Goal: Task Accomplishment & Management: Manage account settings

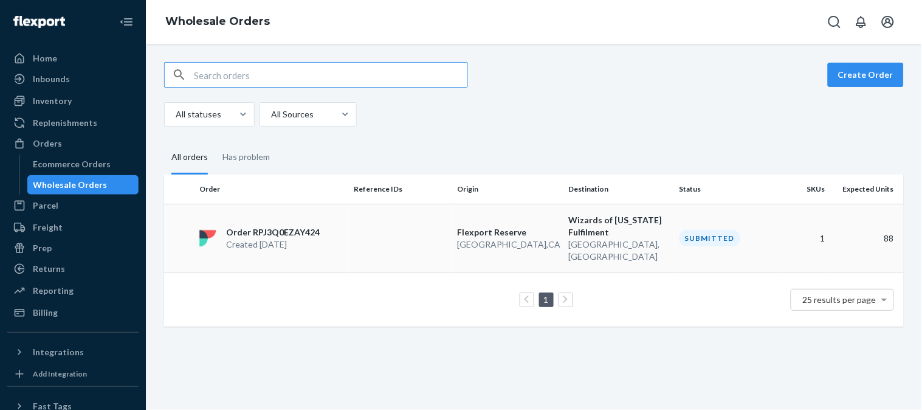
click at [283, 226] on p "Order RPJ3Q0EZAY424" at bounding box center [273, 232] width 94 height 12
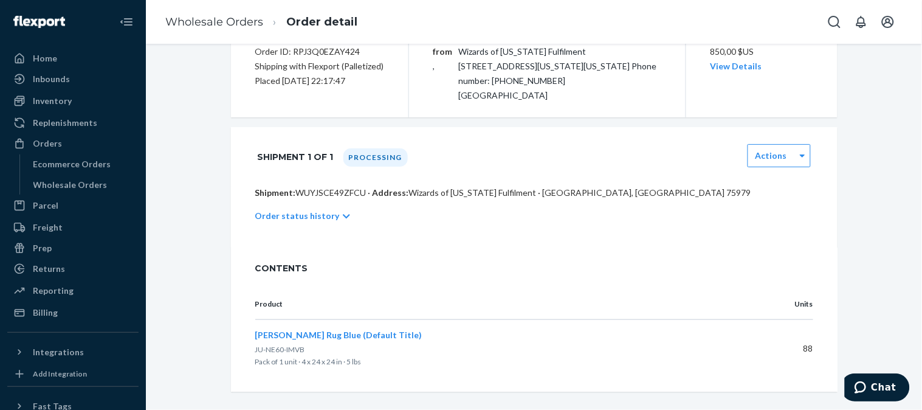
scroll to position [163, 0]
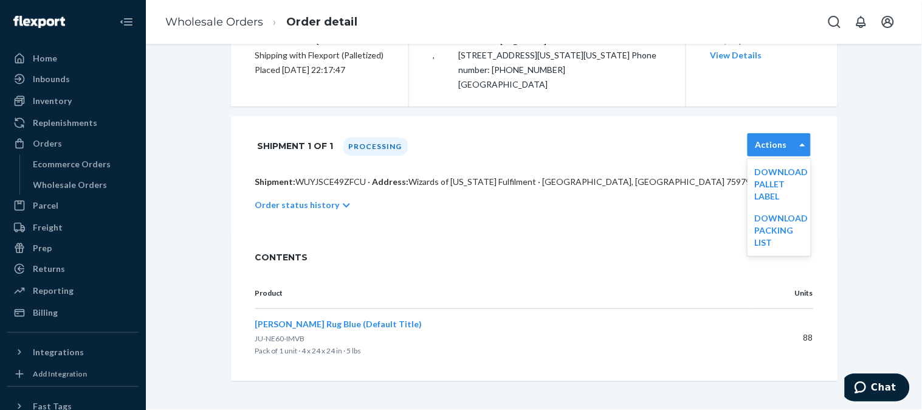
click at [787, 148] on div "Actions" at bounding box center [771, 145] width 47 height 12
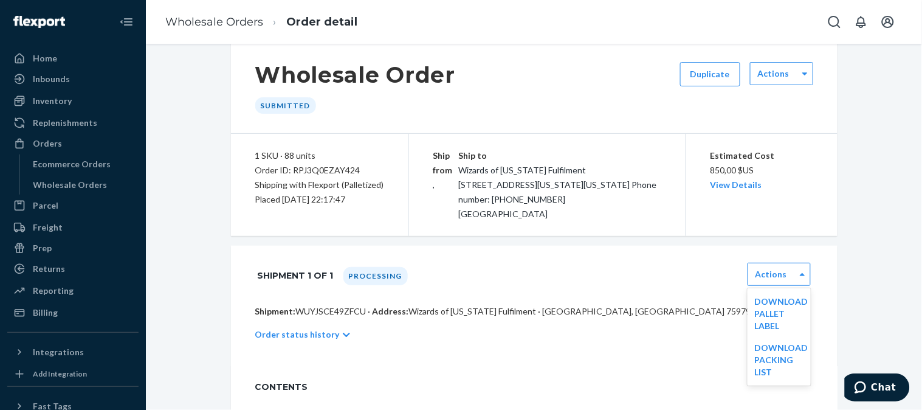
scroll to position [0, 0]
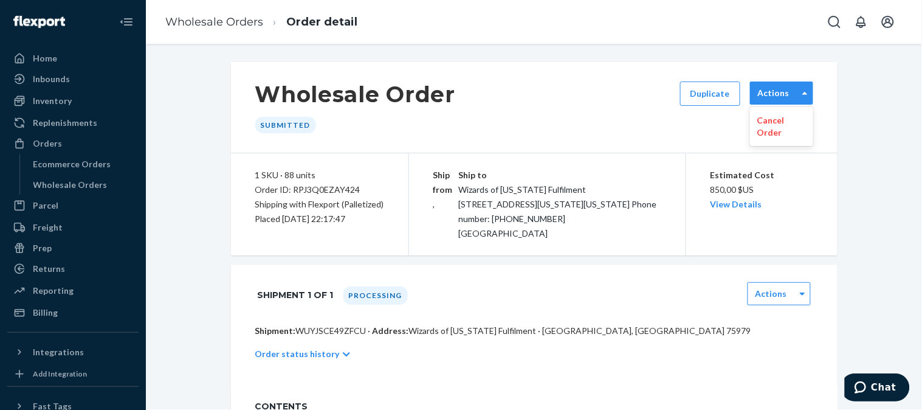
click at [787, 88] on div "Actions" at bounding box center [774, 93] width 47 height 12
click at [737, 208] on link "View Details" at bounding box center [737, 204] width 52 height 10
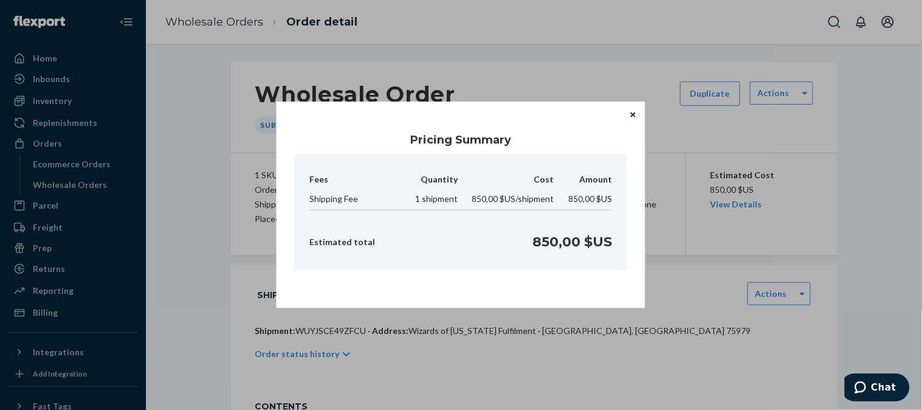
click at [630, 116] on button "Close" at bounding box center [633, 114] width 12 height 13
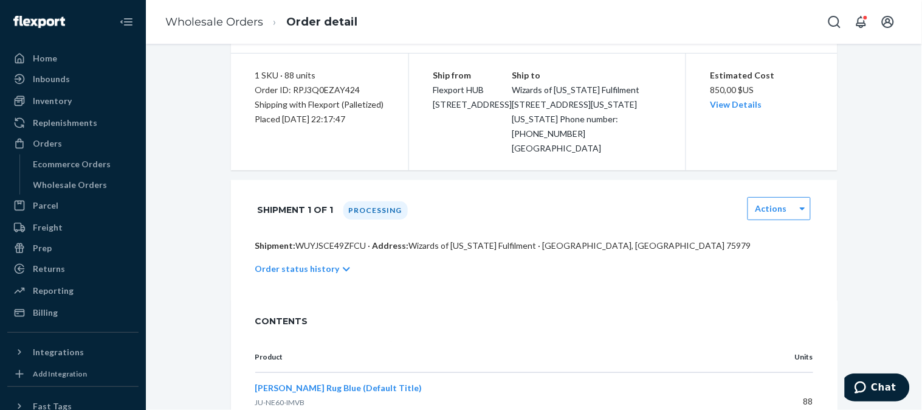
scroll to position [105, 0]
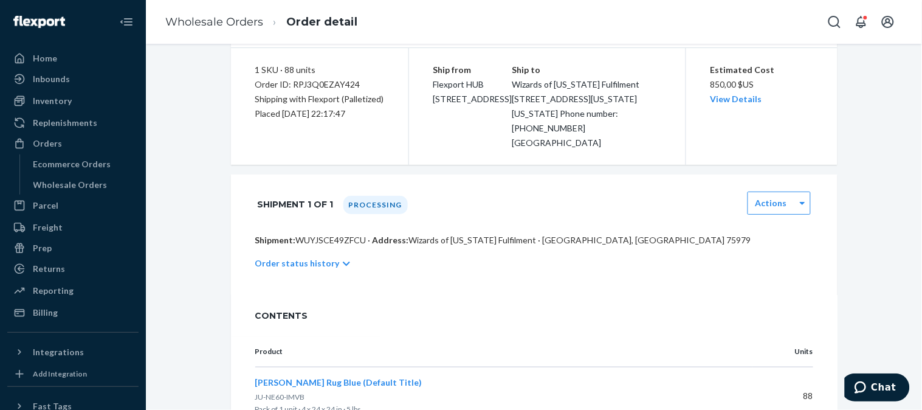
click at [326, 269] on p "Order status history" at bounding box center [297, 263] width 84 height 12
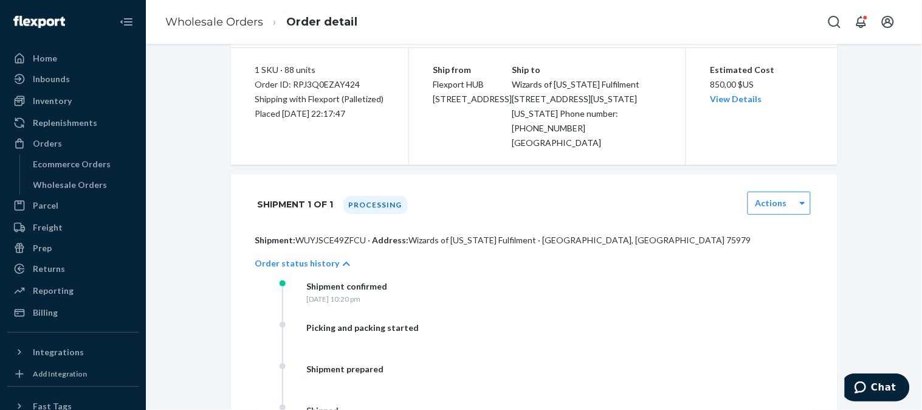
scroll to position [7, 0]
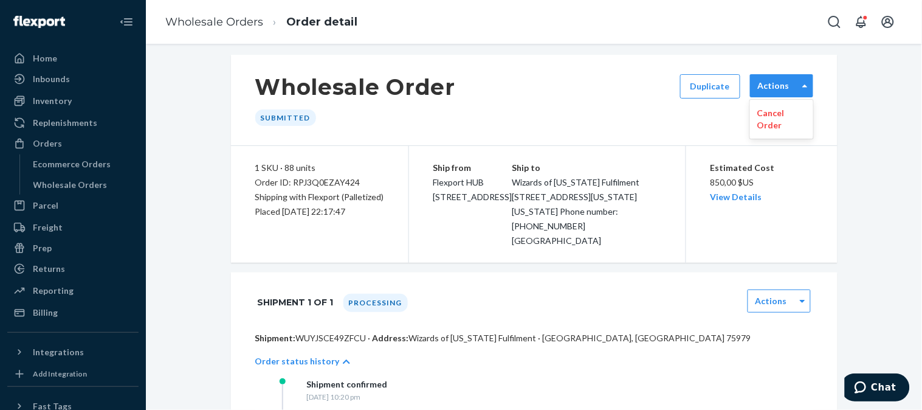
click at [771, 78] on div "Actions" at bounding box center [781, 85] width 63 height 23
click at [790, 114] on p "Cancel Order" at bounding box center [781, 119] width 49 height 24
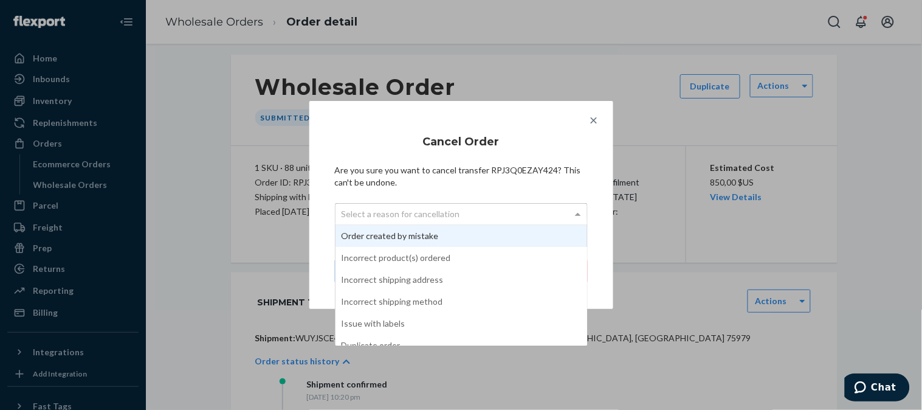
click at [556, 213] on div "Select a reason for cancellation" at bounding box center [462, 214] width 252 height 21
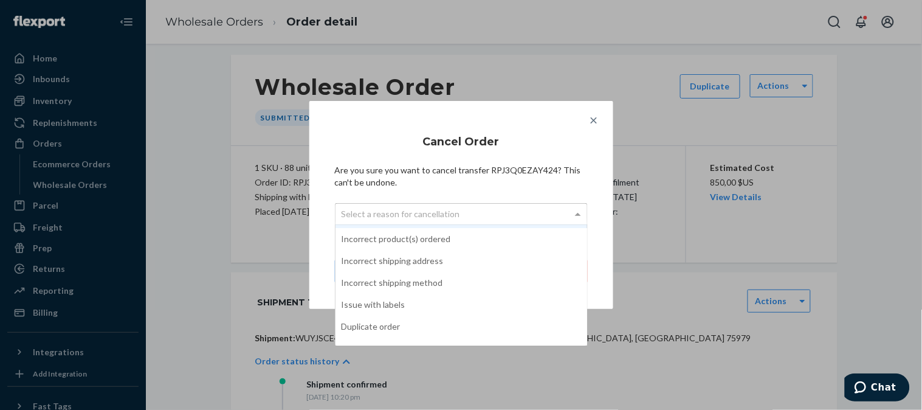
scroll to position [0, 0]
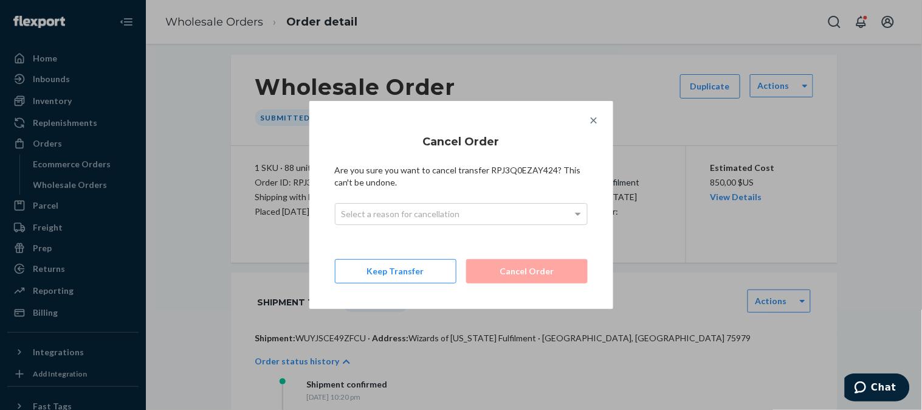
click at [581, 147] on div "Cancel Order Are you sure you want to cancel transfer RPJ3Q0EZAY424? This can't…" at bounding box center [461, 204] width 253 height 157
